Goal: Task Accomplishment & Management: Use online tool/utility

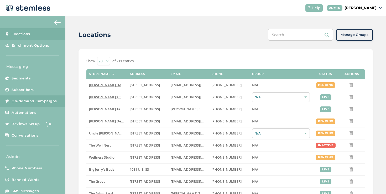
click at [49, 102] on span "On-demand Campaigns" at bounding box center [34, 101] width 45 height 5
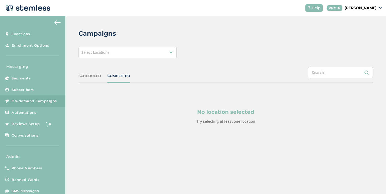
click at [106, 56] on div "Select Locations" at bounding box center [128, 53] width 98 height 12
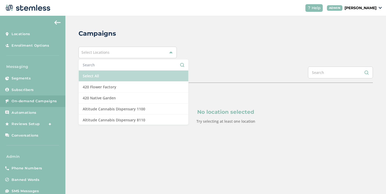
click at [92, 77] on li "Select All" at bounding box center [134, 76] width 110 height 11
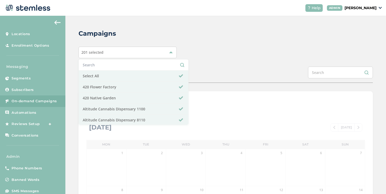
click at [187, 63] on div "Campaigns 201 selected Select All 420 Flower Factory 420 Native Garden Altitude…" at bounding box center [225, 186] width 321 height 340
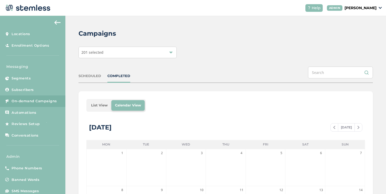
click at [100, 104] on li "List View" at bounding box center [99, 105] width 24 height 11
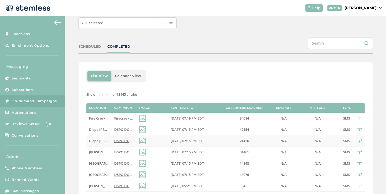
scroll to position [82, 0]
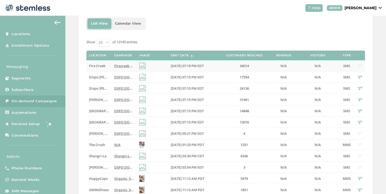
click at [118, 64] on span "Firecreek DOUBLE loyalty Points Weekend! Score FREE $50 + massive savings on to…" at bounding box center [221, 66] width 214 height 5
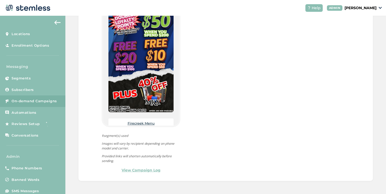
scroll to position [63, 0]
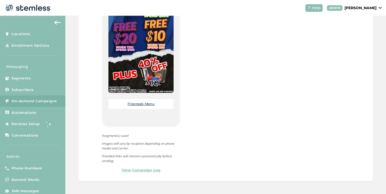
click at [141, 103] on link "Firecreek Menu" at bounding box center [141, 104] width 27 height 4
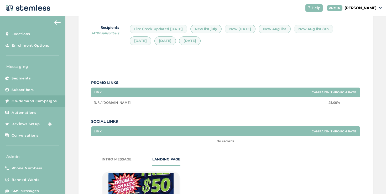
scroll to position [106, 0]
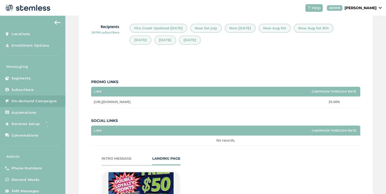
click at [114, 160] on div "INTRO MESSAGE" at bounding box center [117, 158] width 30 height 5
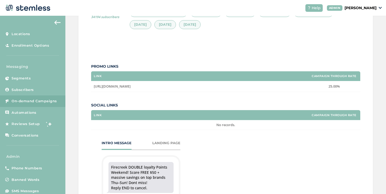
scroll to position [143, 0]
